Goal: Information Seeking & Learning: Learn about a topic

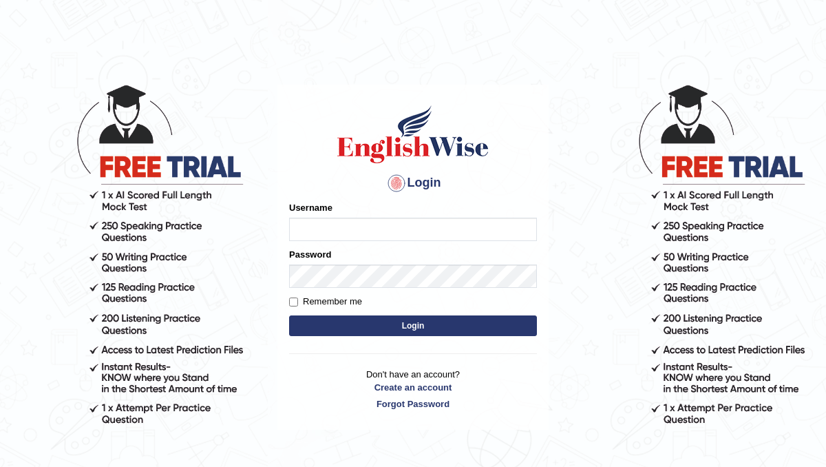
type input "ParulH"
click at [385, 328] on button "Login" at bounding box center [413, 325] width 248 height 21
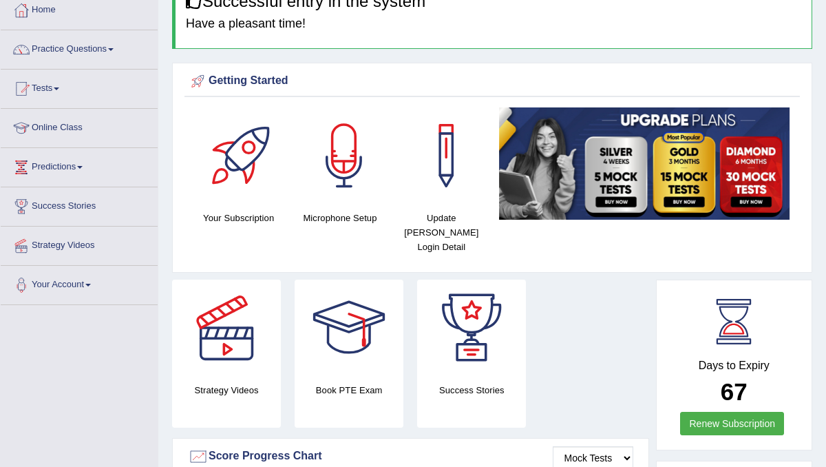
scroll to position [20, 0]
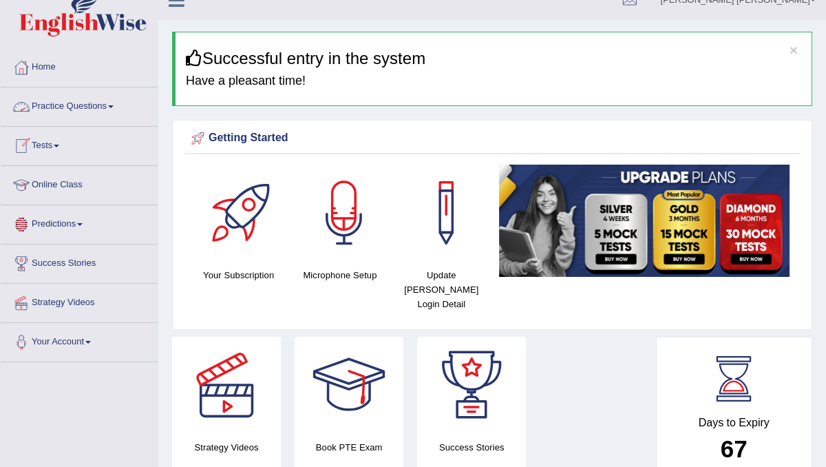
click at [62, 108] on link "Practice Questions" at bounding box center [79, 104] width 157 height 34
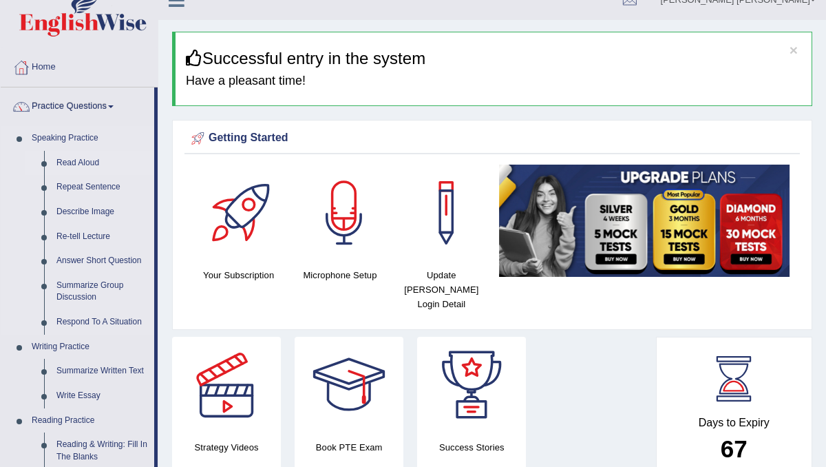
click at [75, 165] on link "Read Aloud" at bounding box center [102, 163] width 104 height 25
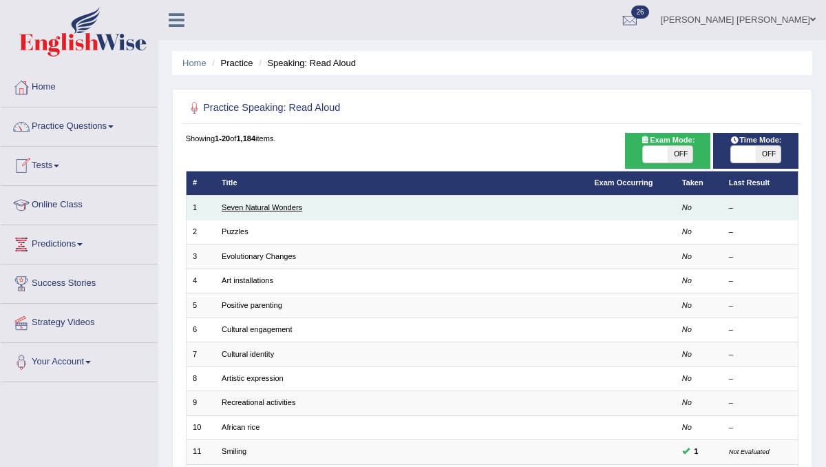
click at [274, 206] on link "Seven Natural Wonders" at bounding box center [262, 207] width 81 height 8
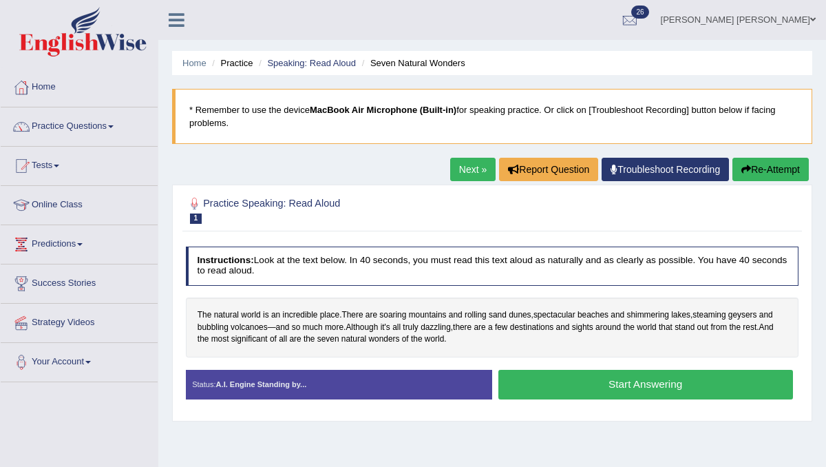
click at [623, 385] on button "Start Answering" at bounding box center [646, 385] width 295 height 30
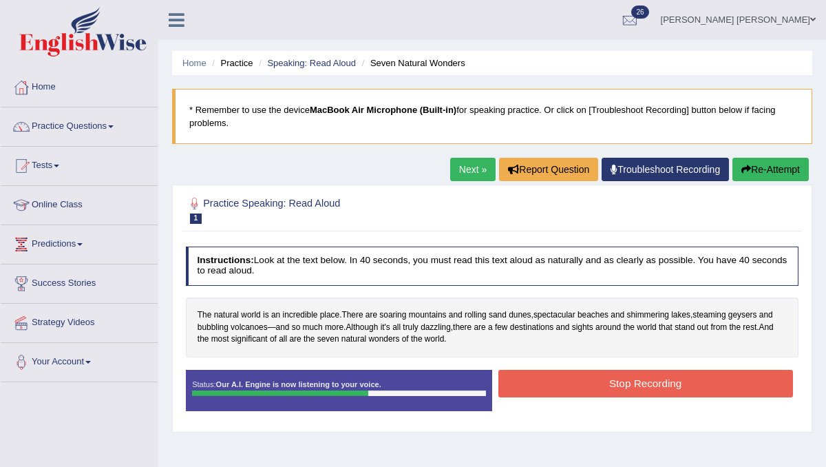
click at [575, 374] on button "Stop Recording" at bounding box center [646, 383] width 295 height 27
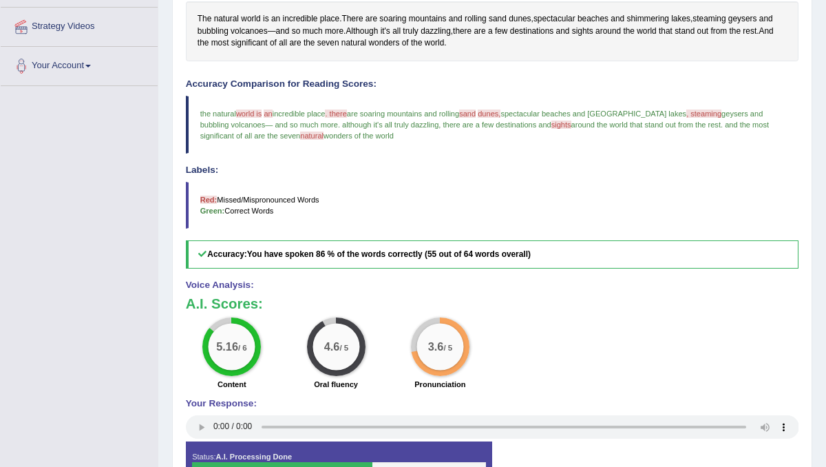
scroll to position [303, 0]
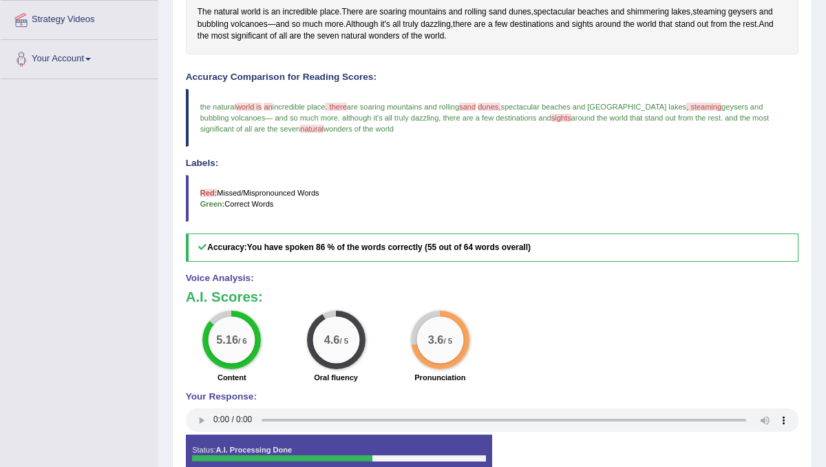
click at [246, 105] on span "world is" at bounding box center [248, 107] width 25 height 8
